Goal: Information Seeking & Learning: Learn about a topic

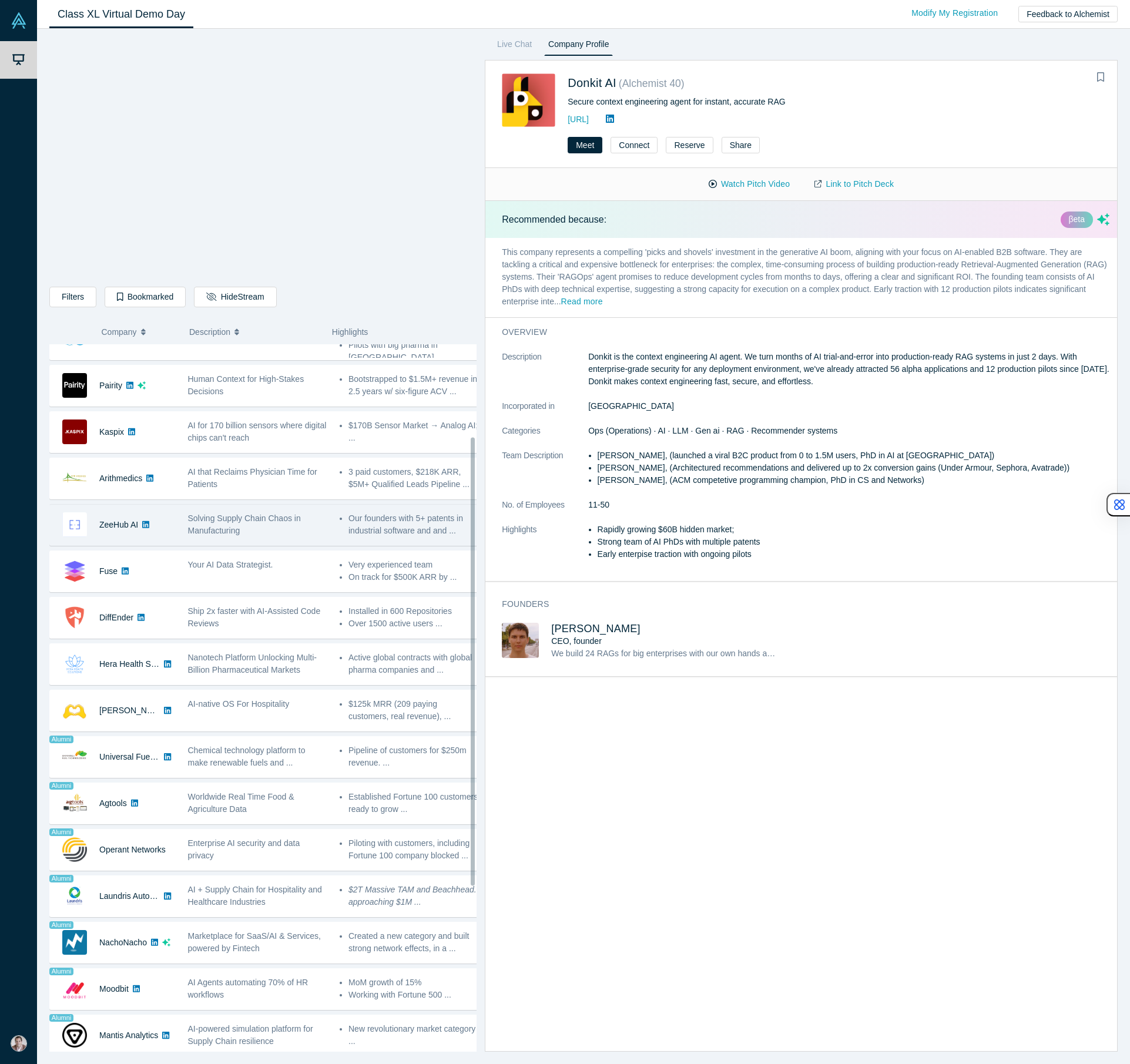
scroll to position [146, 0]
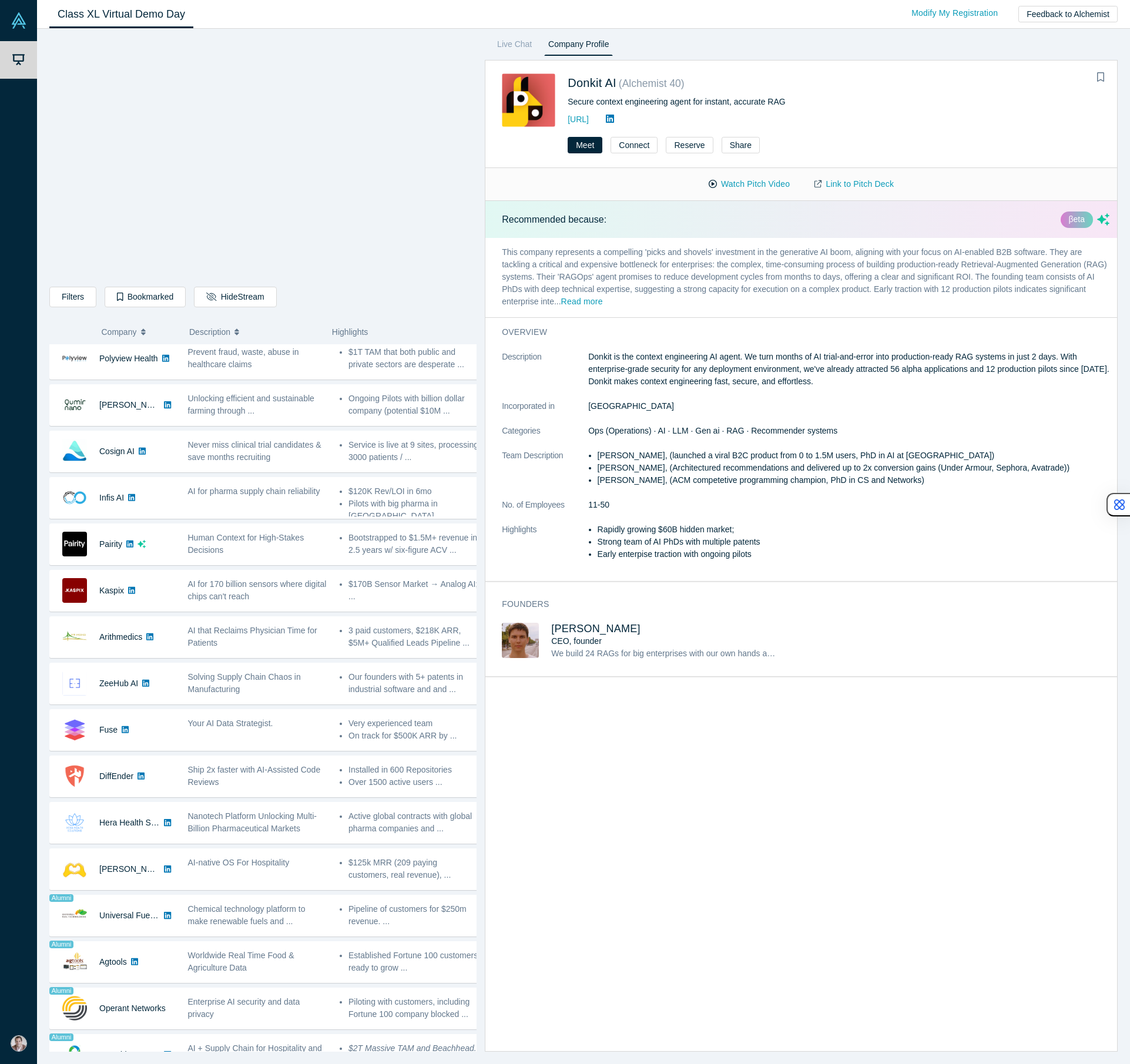
click at [307, 313] on div "Filters AI Artificial Intelligence AI (Artificial Intelligence) B2B SaaS Data A…" at bounding box center [263, 545] width 427 height 1015
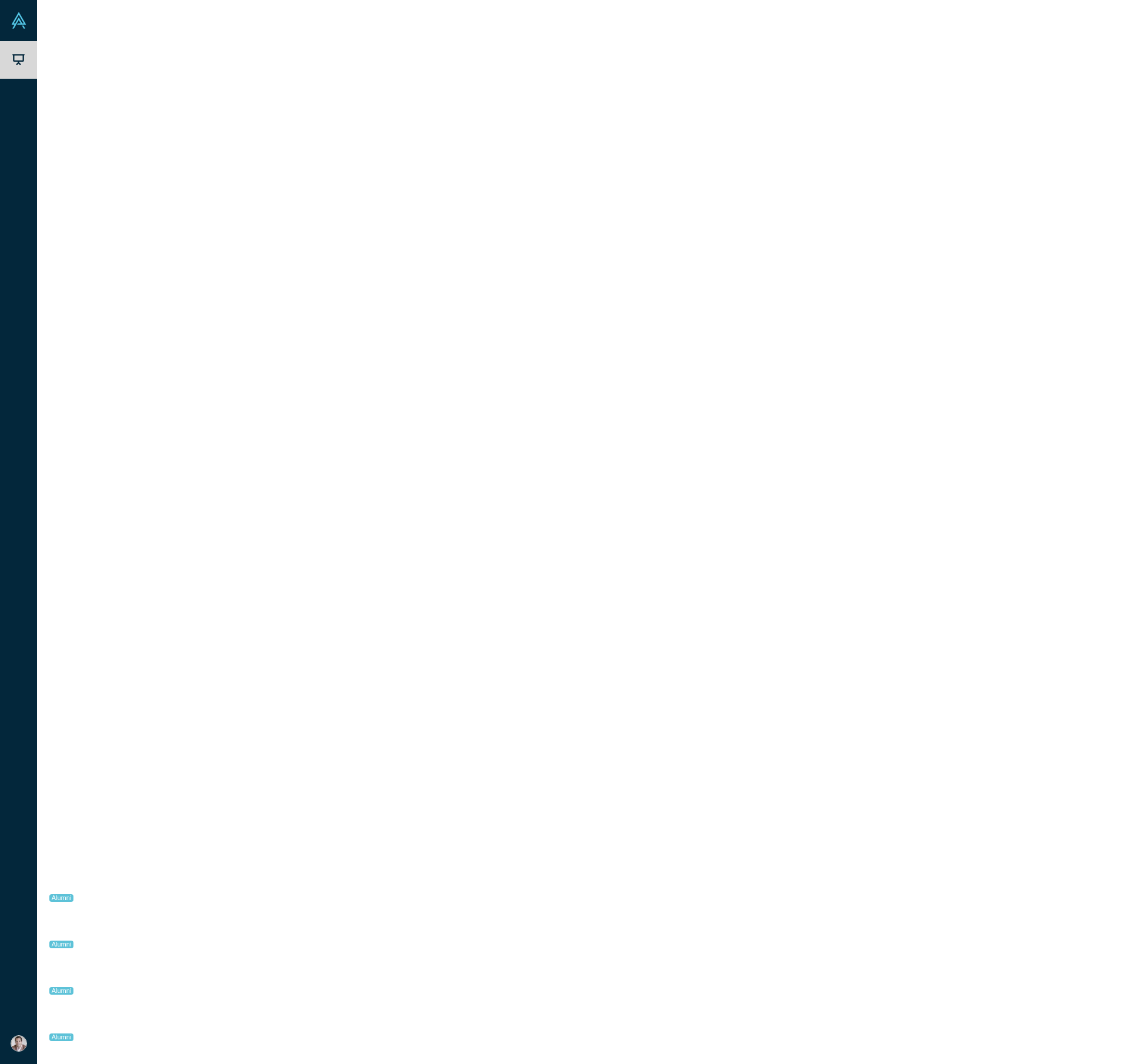
click at [486, 277] on p "This company represents a compelling 'picks and shovels' investment in the gene…" at bounding box center [806, 277] width 641 height 79
click at [179, 982] on div "Alumni [PERSON_NAME] Surgical" at bounding box center [116, 988] width 132 height 40
click at [173, 477] on div "Fuse" at bounding box center [113, 478] width 126 height 40
click at [180, 434] on div "ZeeHub AI" at bounding box center [116, 431] width 132 height 40
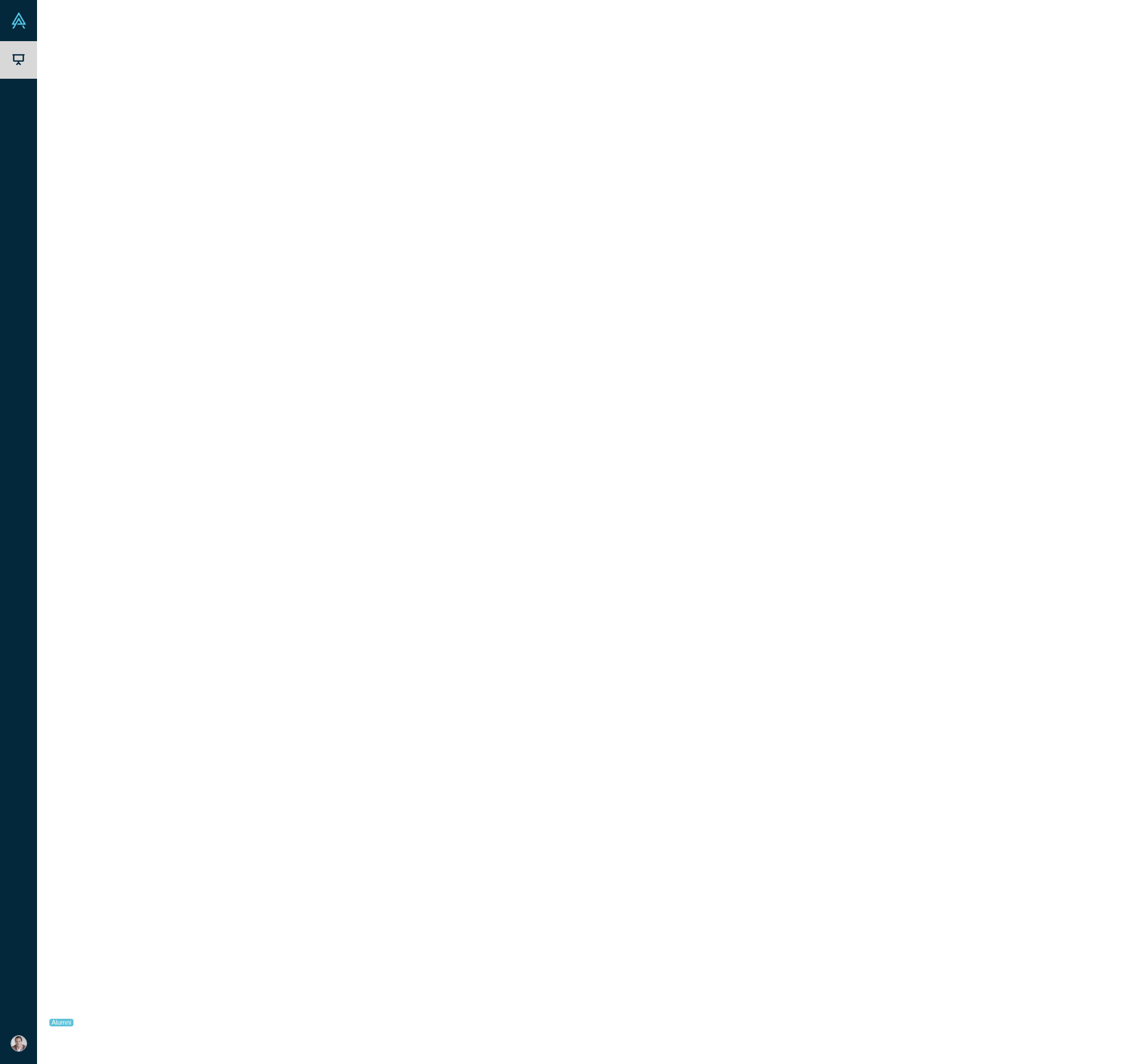
scroll to position [0, 0]
click at [175, 417] on div "[PERSON_NAME]" at bounding box center [113, 411] width 126 height 40
click at [175, 372] on div "Donkit AI" at bounding box center [113, 365] width 126 height 40
click at [186, 475] on div "Airtags for Data" at bounding box center [257, 458] width 151 height 37
click at [543, 301] on button "Read more" at bounding box center [522, 302] width 42 height 13
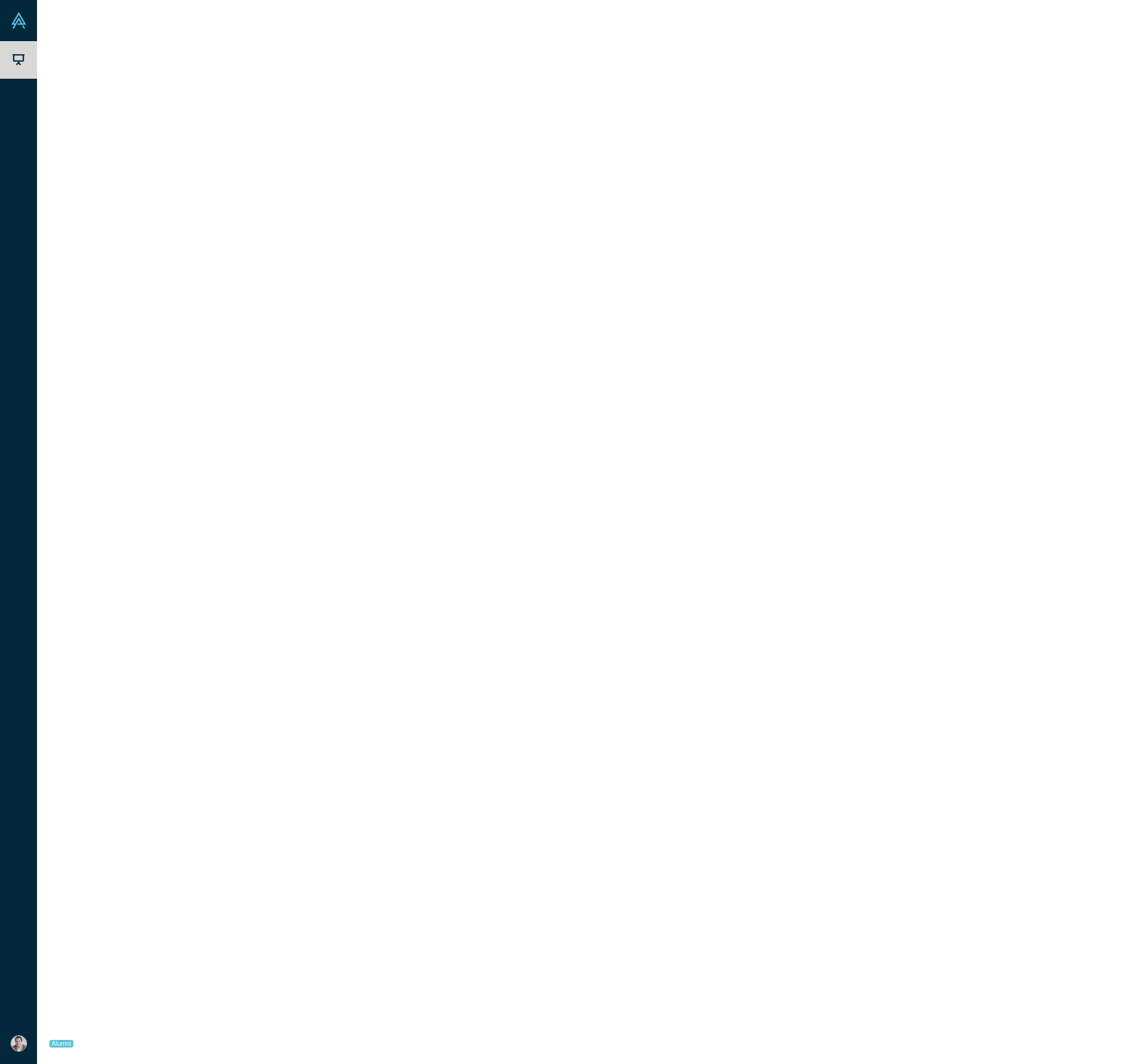
click at [301, 301] on div "Filters AI Artificial Intelligence AI (Artificial Intelligence) B2B SaaS Data A…" at bounding box center [263, 299] width 427 height 25
click at [285, 374] on div "Secure context engineering agent for instant, accurate RAG" at bounding box center [257, 365] width 139 height 25
click at [386, 309] on div "Filters AI Artificial Intelligence AI (Artificial Intelligence) B2B SaaS Data A…" at bounding box center [263, 299] width 427 height 25
click at [603, 303] on button "Read more" at bounding box center [581, 302] width 42 height 13
drag, startPoint x: 502, startPoint y: 250, endPoint x: 560, endPoint y: 278, distance: 64.4
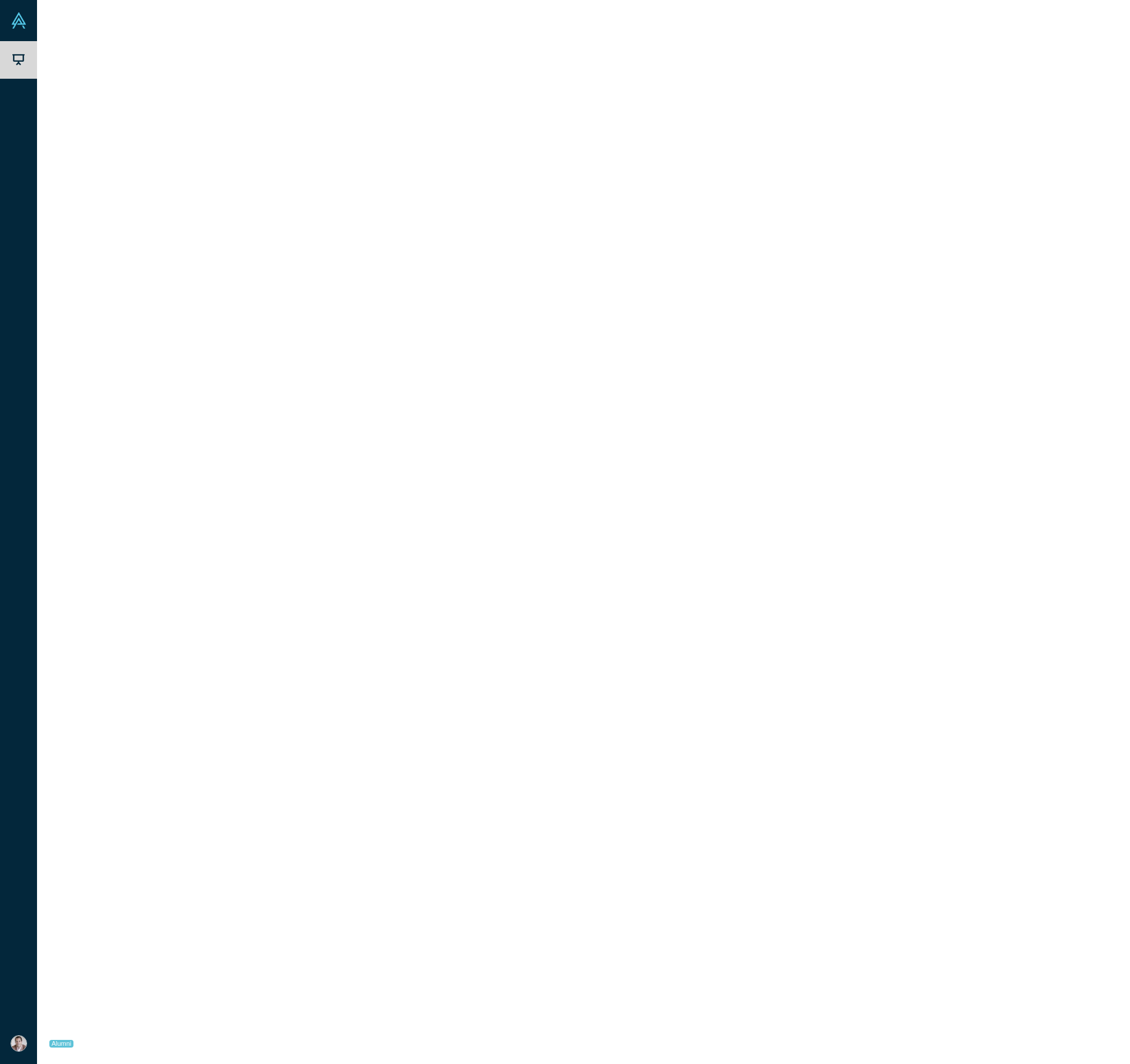
click at [560, 278] on p "This company represents a compelling 'picks and shovels' investment in the gene…" at bounding box center [806, 277] width 641 height 79
click at [561, 290] on p "This company represents a compelling 'picks and shovels' investment in the gene…" at bounding box center [806, 277] width 641 height 79
click at [832, 184] on link "Link to Pitch Deck" at bounding box center [854, 184] width 104 height 20
click at [163, 418] on div "[PERSON_NAME]" at bounding box center [113, 411] width 126 height 40
click at [747, 184] on button "Watch Pitch Video" at bounding box center [749, 184] width 106 height 20
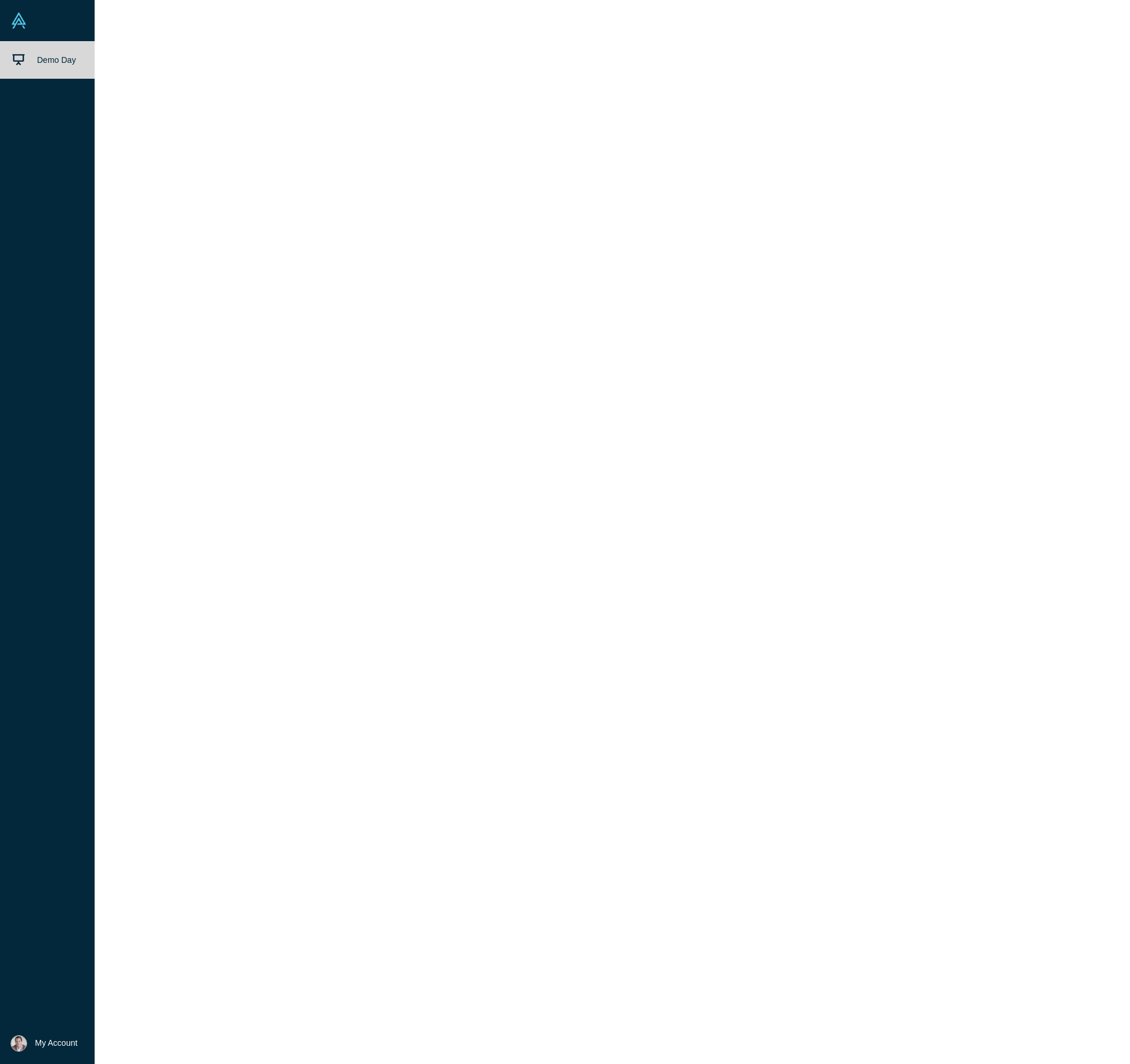
click at [30, 60] on link "Demo Day" at bounding box center [51, 59] width 103 height 37
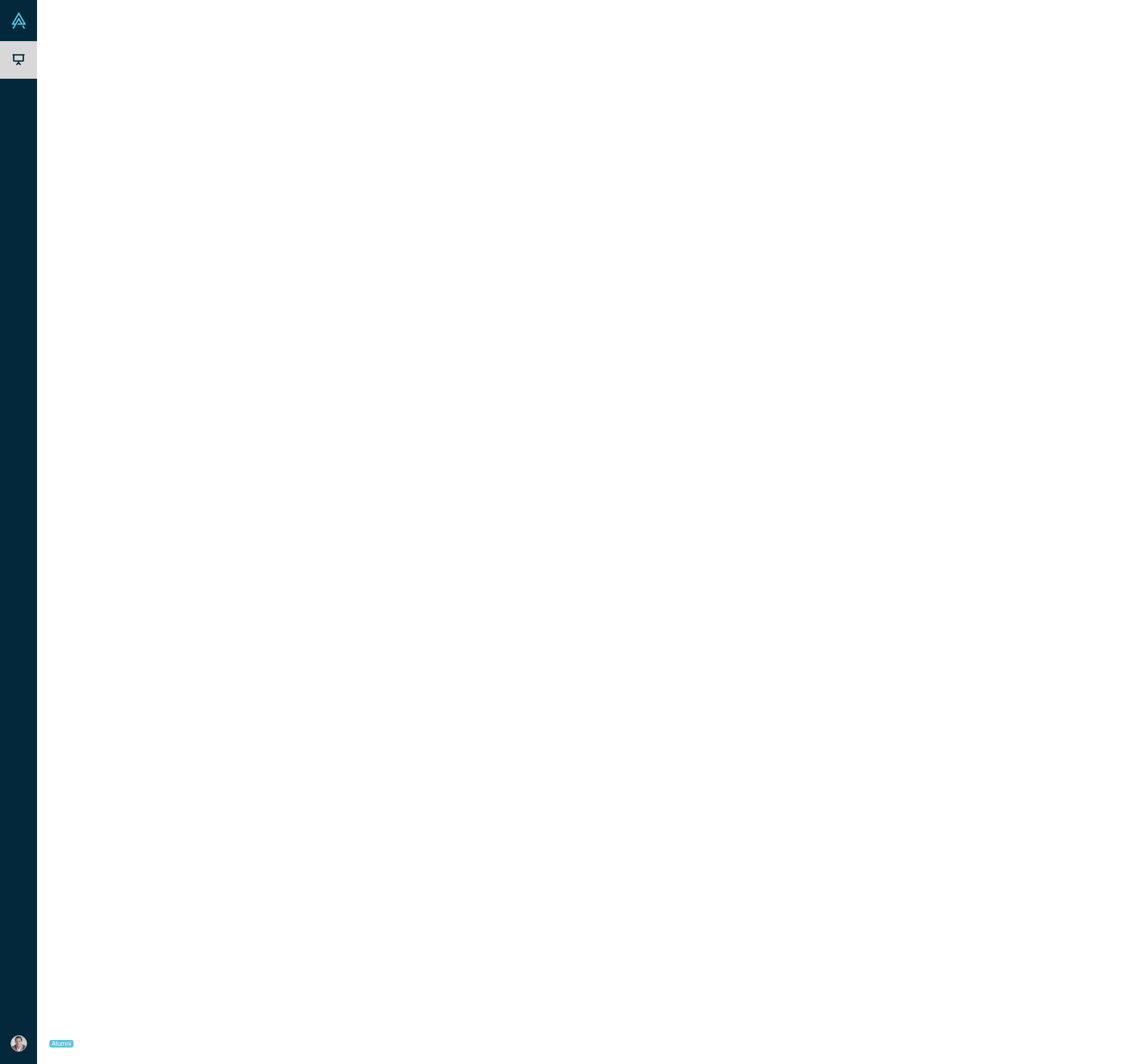
click at [521, 40] on link "Live Chat" at bounding box center [514, 47] width 43 height 19
click at [216, 297] on button "Go Back to Stream" at bounding box center [246, 297] width 106 height 20
click at [164, 420] on div "[PERSON_NAME]" at bounding box center [113, 411] width 126 height 40
click at [178, 564] on div "[PERSON_NAME]" at bounding box center [116, 551] width 132 height 40
click at [166, 418] on div "[PERSON_NAME]" at bounding box center [113, 411] width 126 height 40
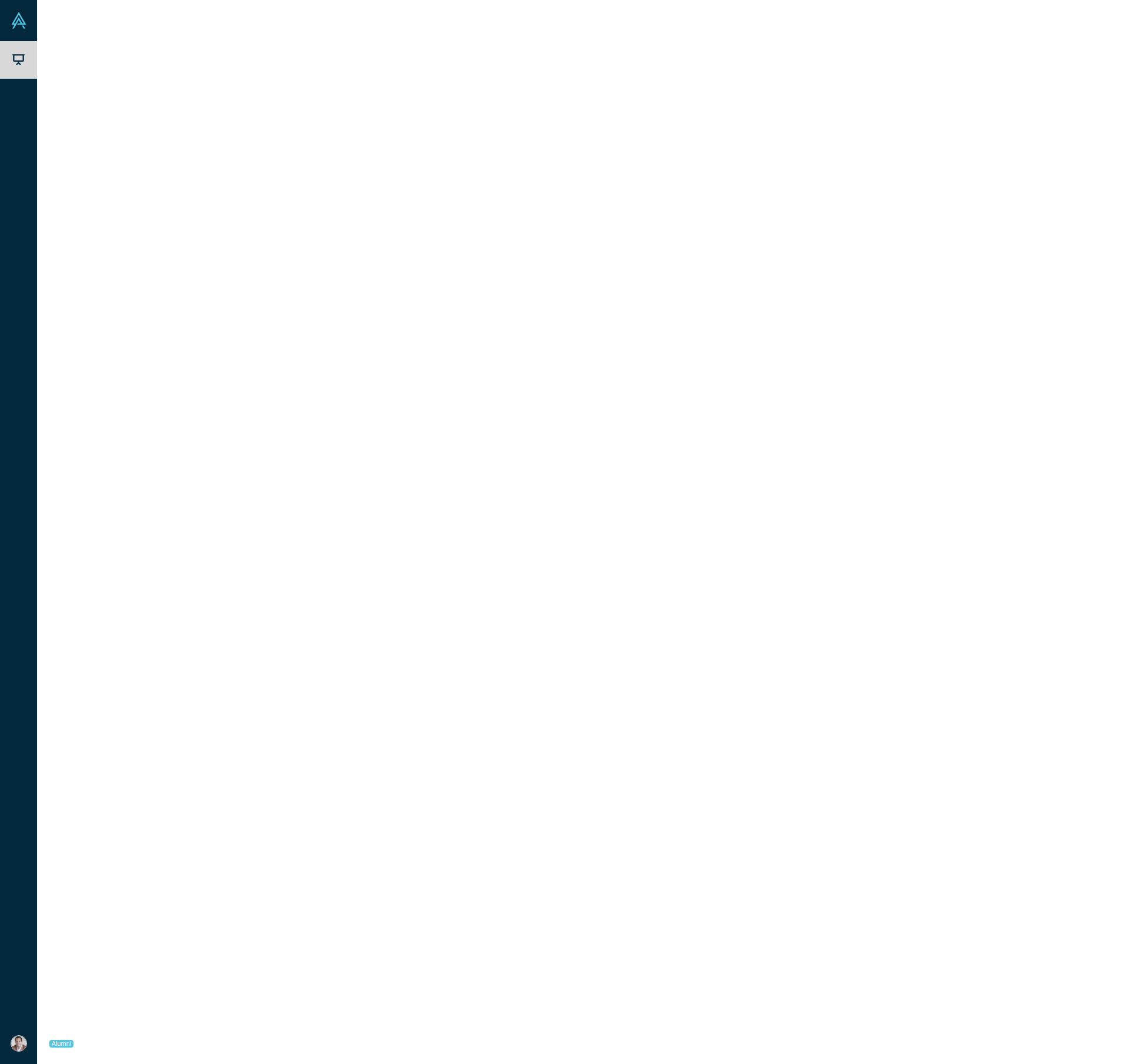
click at [845, 189] on link "Link to Pitch Deck" at bounding box center [854, 184] width 104 height 20
click at [260, 456] on div "Airtags for Data" at bounding box center [257, 451] width 139 height 12
click at [154, 804] on div "[PERSON_NAME] AI" at bounding box center [113, 796] width 126 height 40
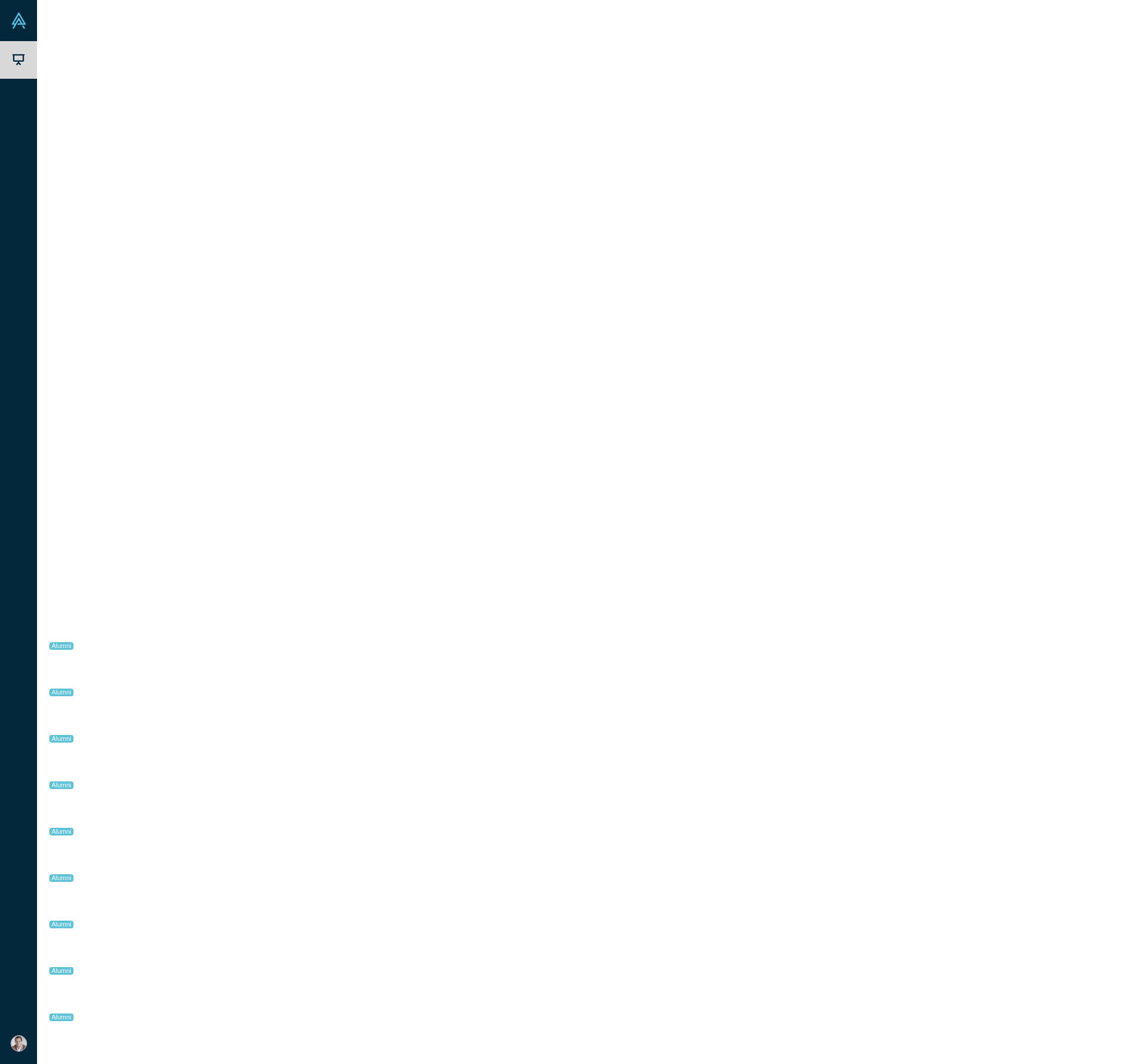
click at [151, 853] on link at bounding box center [154, 849] width 15 height 40
click at [315, 978] on div "Revolutionizing surgery with uniquely 100% effective SMART ..." at bounding box center [257, 989] width 139 height 25
click at [312, 1040] on div "The Real-time Operating System for Revenue Teams" at bounding box center [257, 1035] width 151 height 37
click at [1104, 79] on button "Bookmark" at bounding box center [1101, 78] width 16 height 16
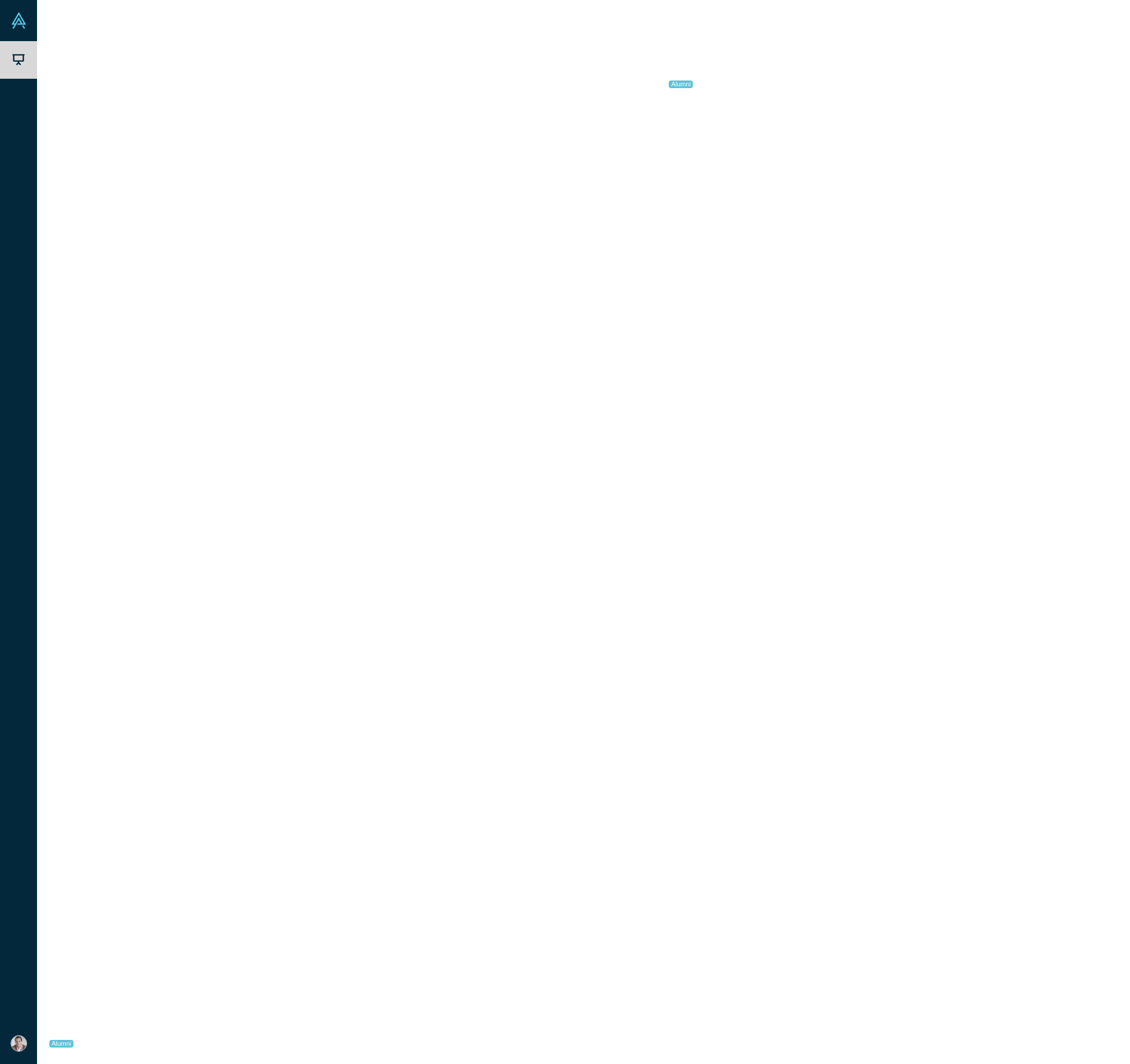
click at [266, 467] on div "Airtags for Data" at bounding box center [257, 458] width 151 height 37
click at [1099, 80] on icon "Bookmark" at bounding box center [1101, 77] width 7 height 10
click at [597, 140] on button "Meet" at bounding box center [584, 145] width 34 height 16
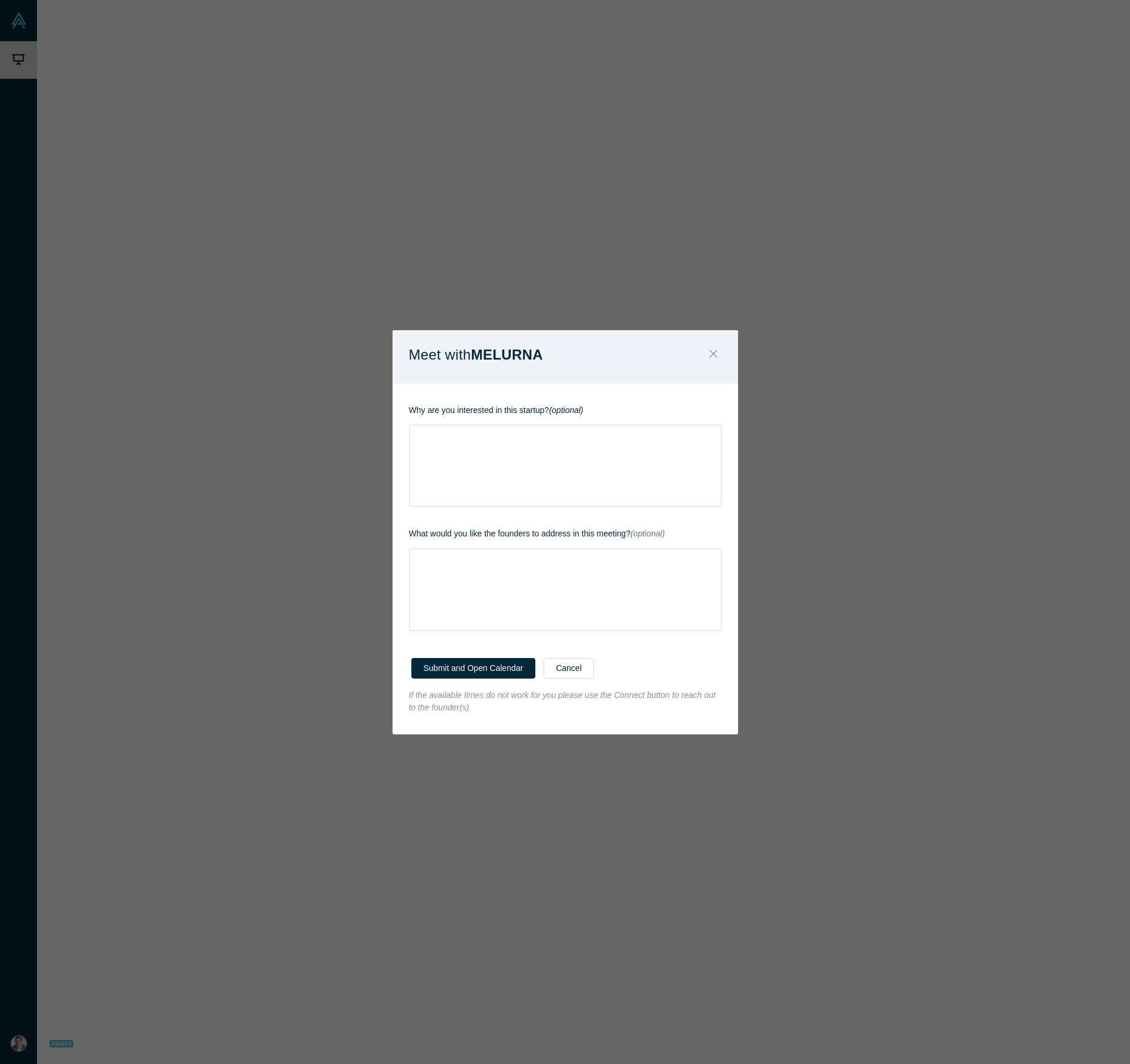
click at [714, 350] on icon "Close" at bounding box center [713, 354] width 8 height 13
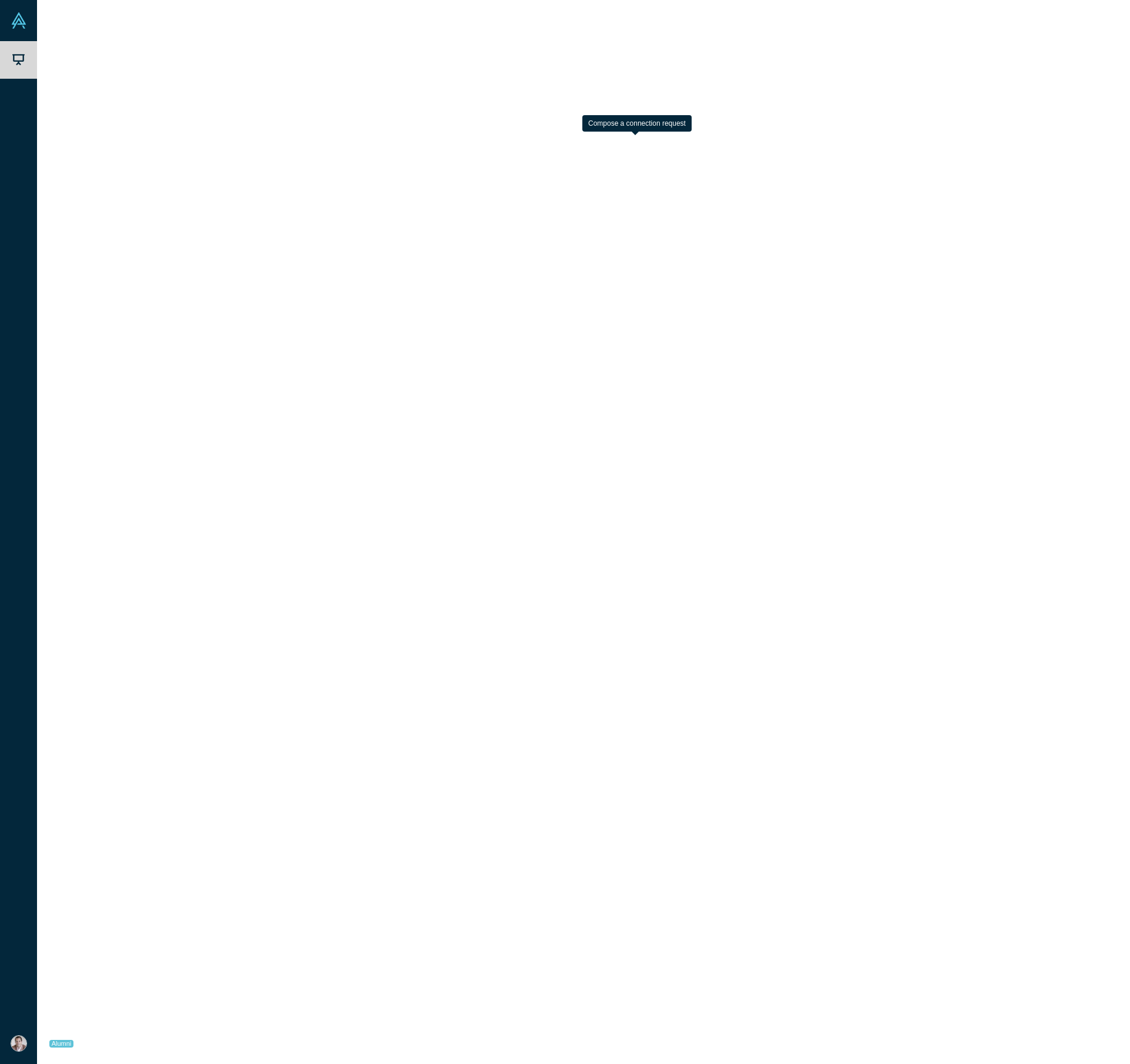
click at [636, 146] on button "Connect" at bounding box center [634, 145] width 47 height 16
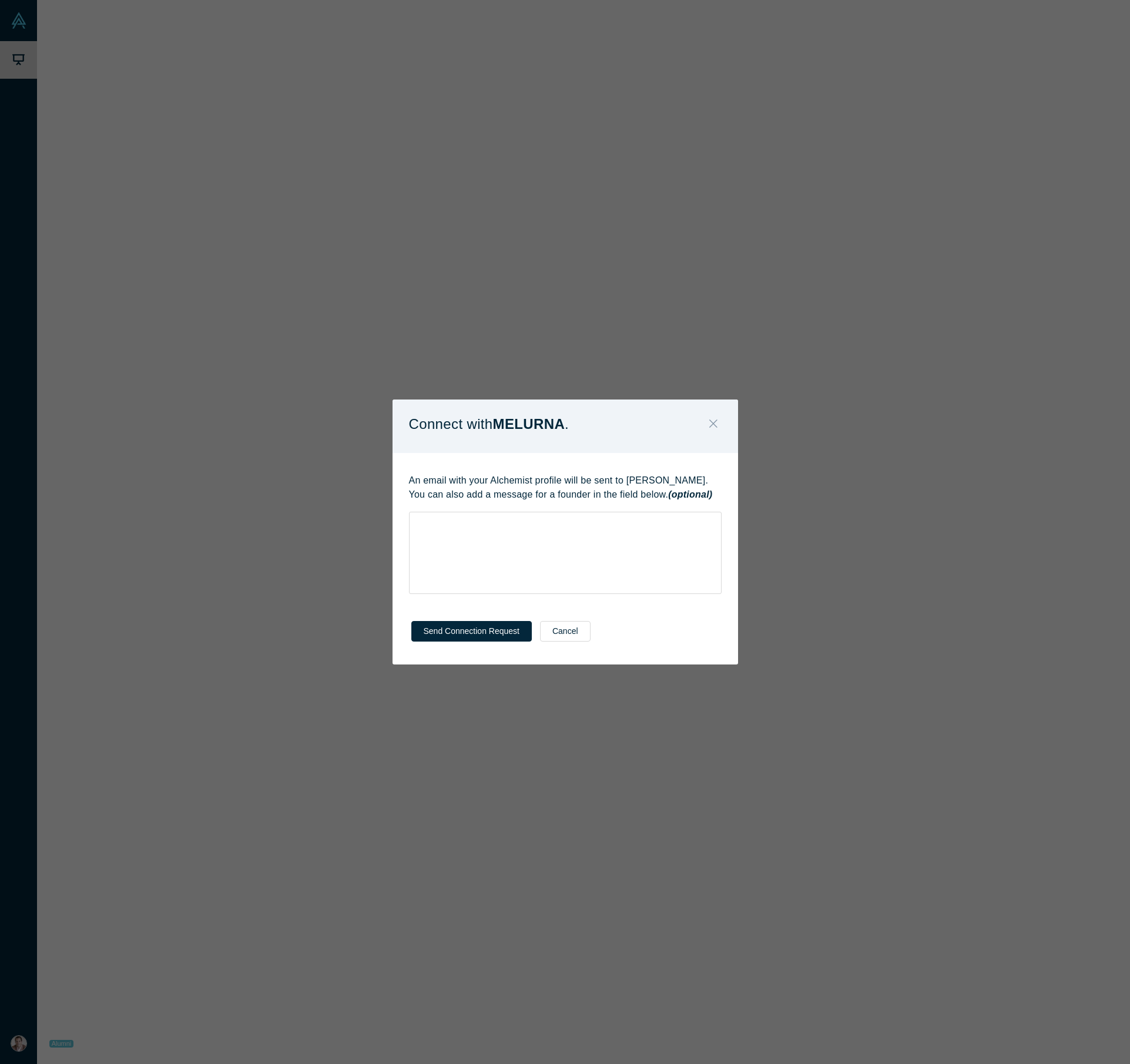
click at [710, 425] on icon "Close" at bounding box center [713, 423] width 8 height 13
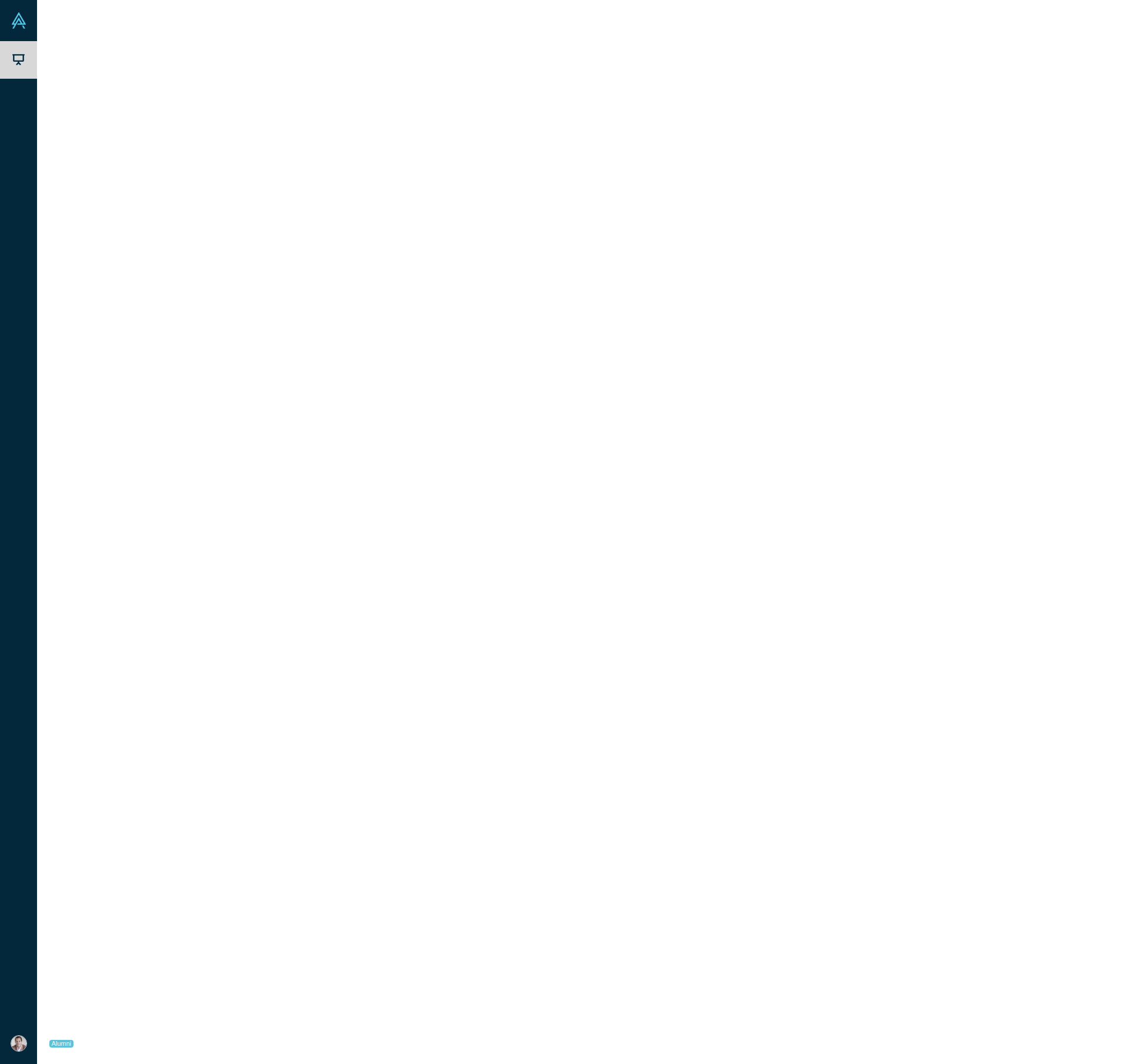
click at [747, 105] on div "Airtags for Data" at bounding box center [764, 102] width 392 height 12
click at [644, 117] on link "[URL][DOMAIN_NAME]" at bounding box center [611, 119] width 87 height 10
